Goal: Entertainment & Leisure: Consume media (video, audio)

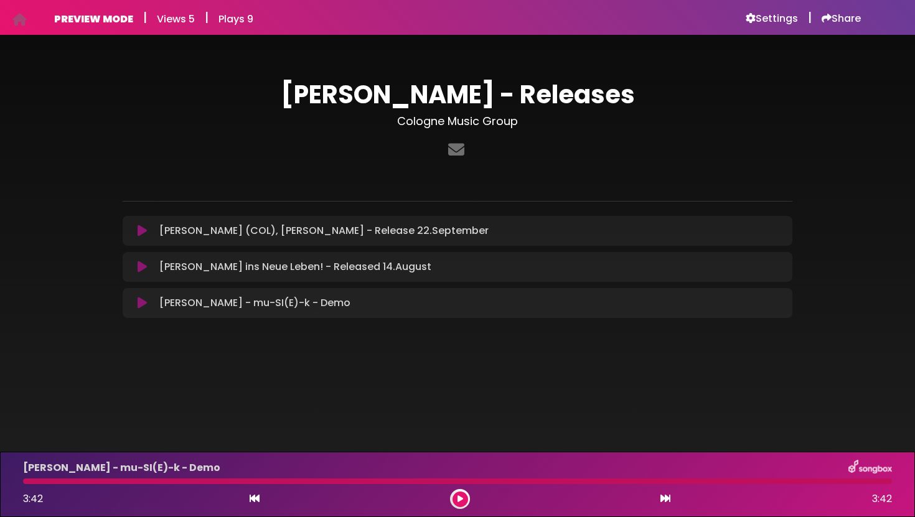
click at [143, 234] on icon at bounding box center [142, 231] width 9 height 12
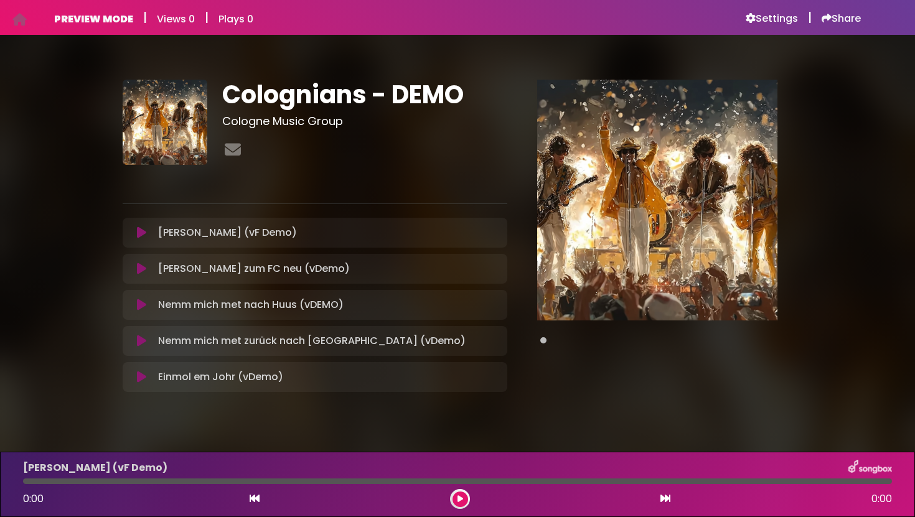
click at [144, 234] on icon at bounding box center [141, 233] width 9 height 12
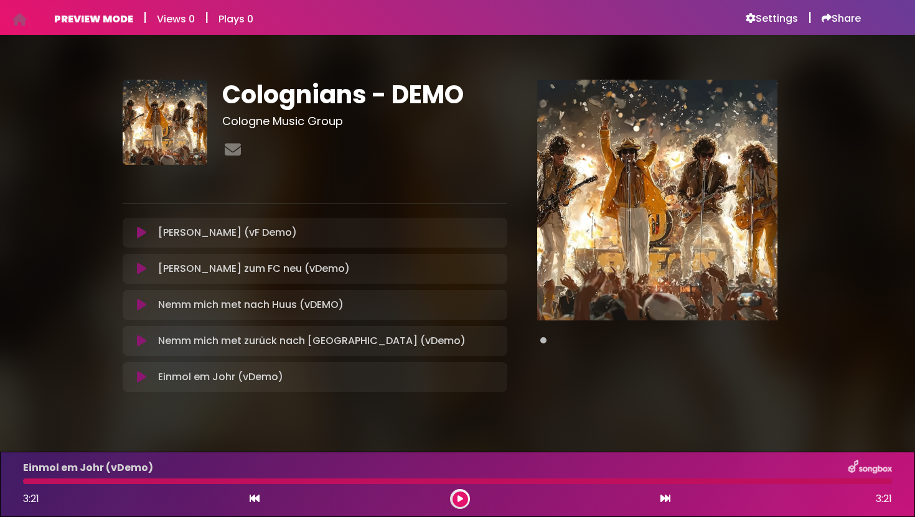
click at [141, 231] on icon at bounding box center [141, 233] width 9 height 12
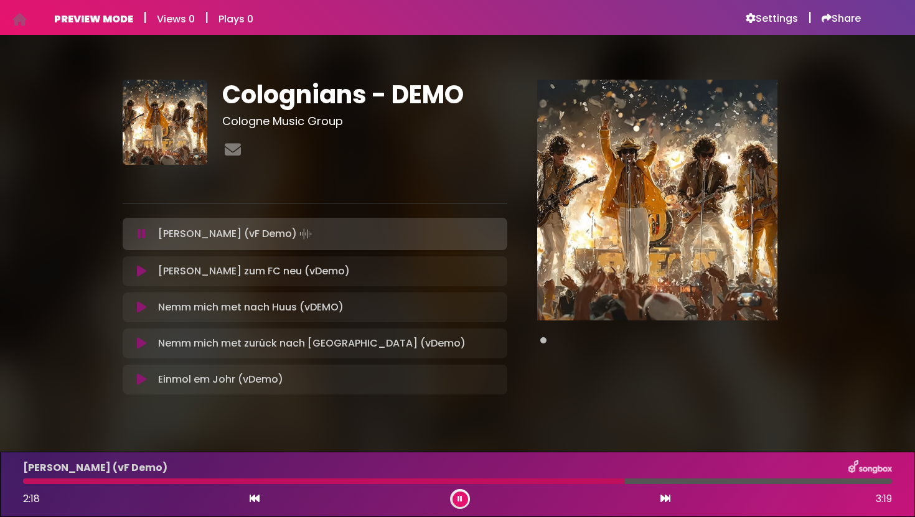
click at [141, 231] on icon at bounding box center [142, 234] width 8 height 12
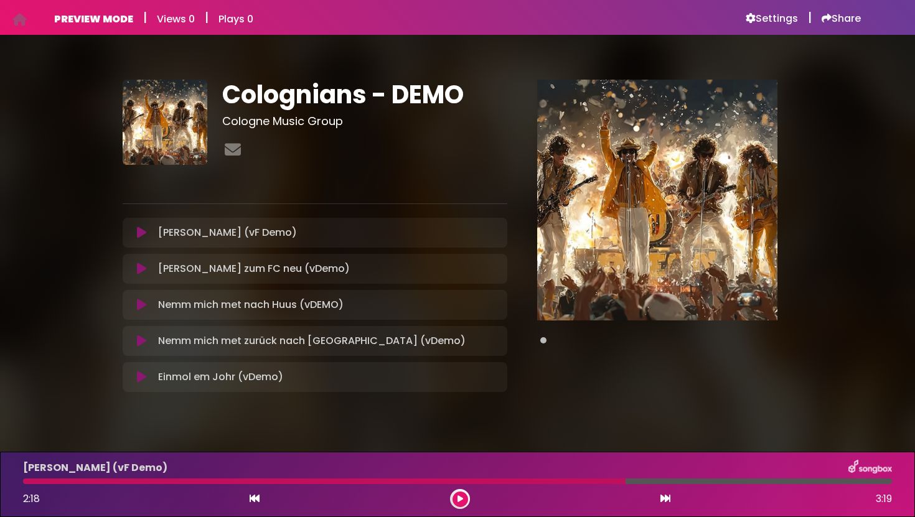
click at [141, 231] on icon at bounding box center [141, 233] width 9 height 12
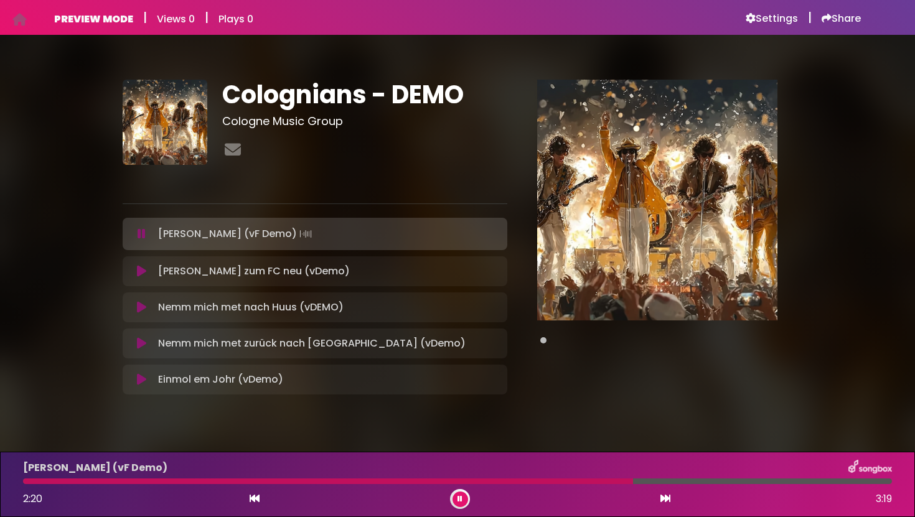
click at [141, 231] on icon at bounding box center [142, 234] width 8 height 12
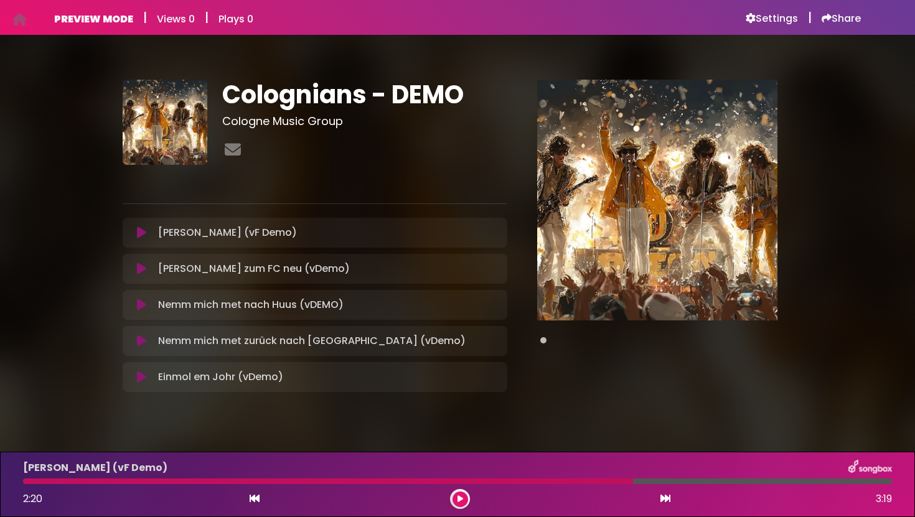
click at [141, 231] on icon at bounding box center [141, 233] width 9 height 12
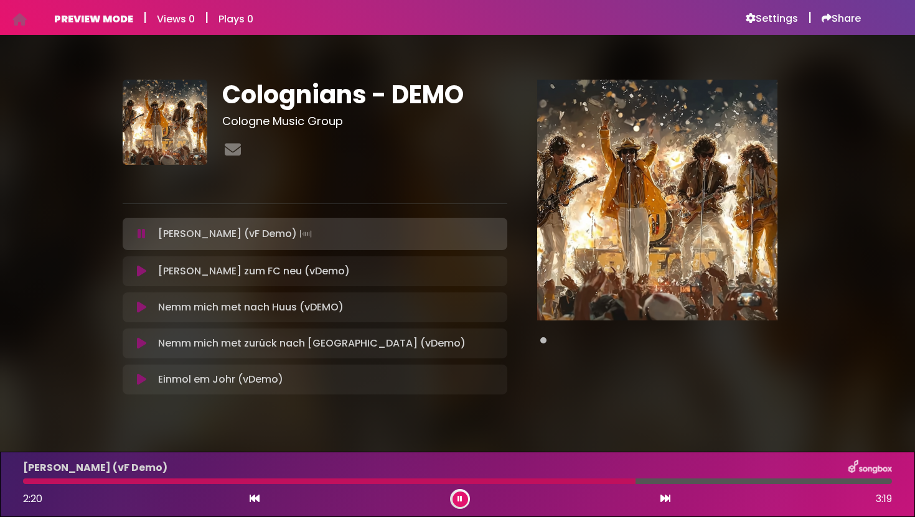
click at [141, 230] on icon at bounding box center [142, 234] width 8 height 12
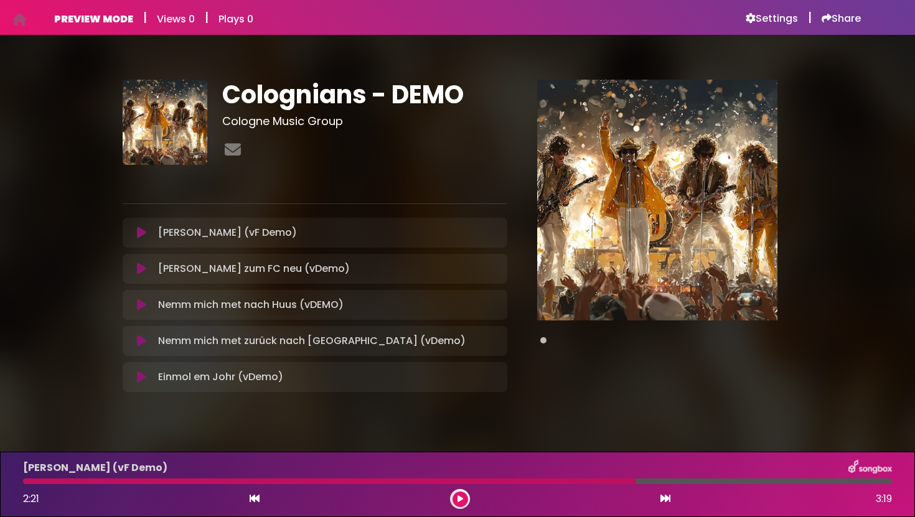
click at [141, 229] on icon at bounding box center [141, 233] width 9 height 12
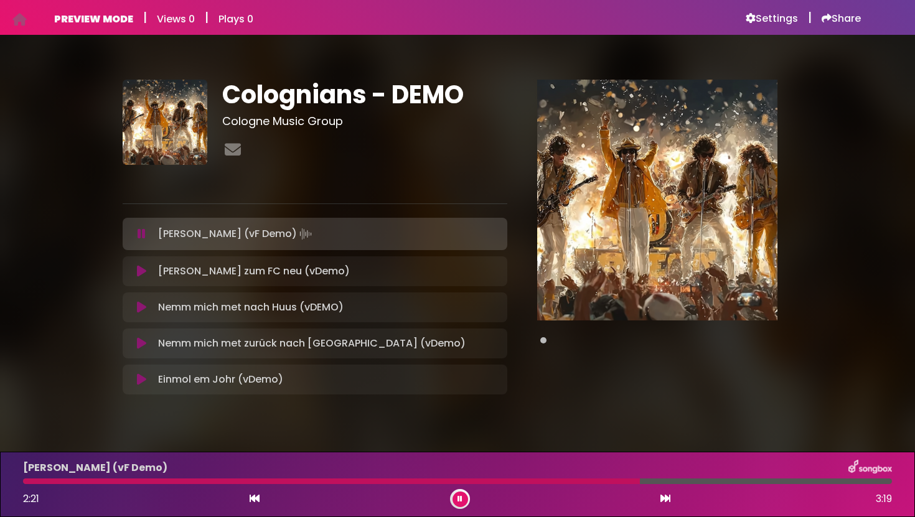
click at [141, 229] on icon at bounding box center [142, 234] width 8 height 12
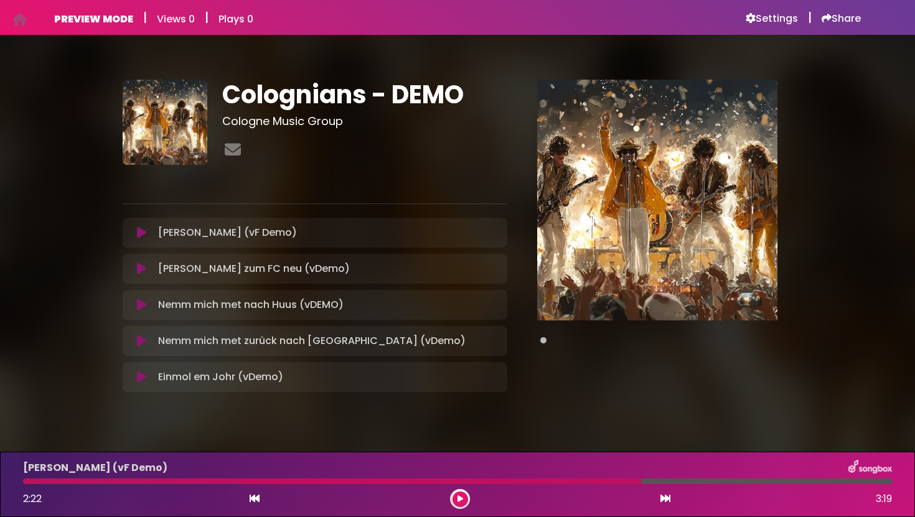
click at [141, 229] on icon at bounding box center [141, 233] width 9 height 12
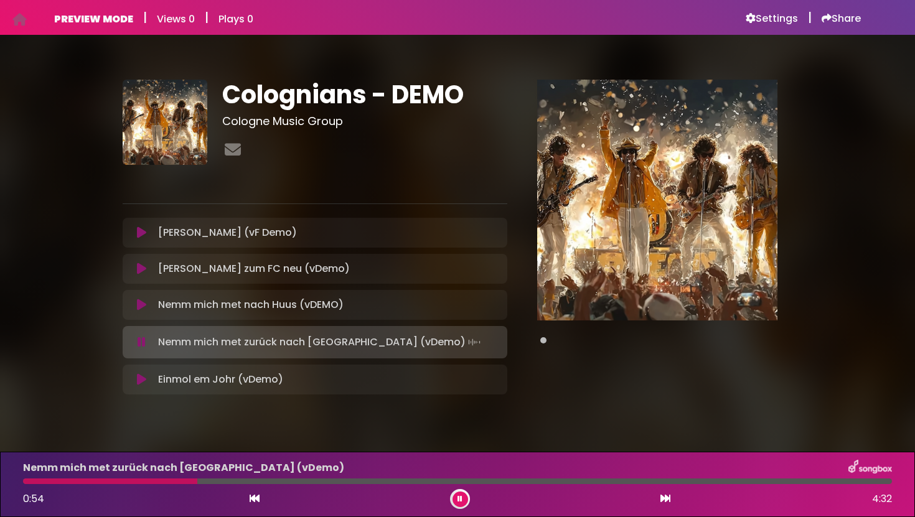
click at [456, 498] on button at bounding box center [461, 500] width 16 height 16
